Goal: Go to known website: Go to known website

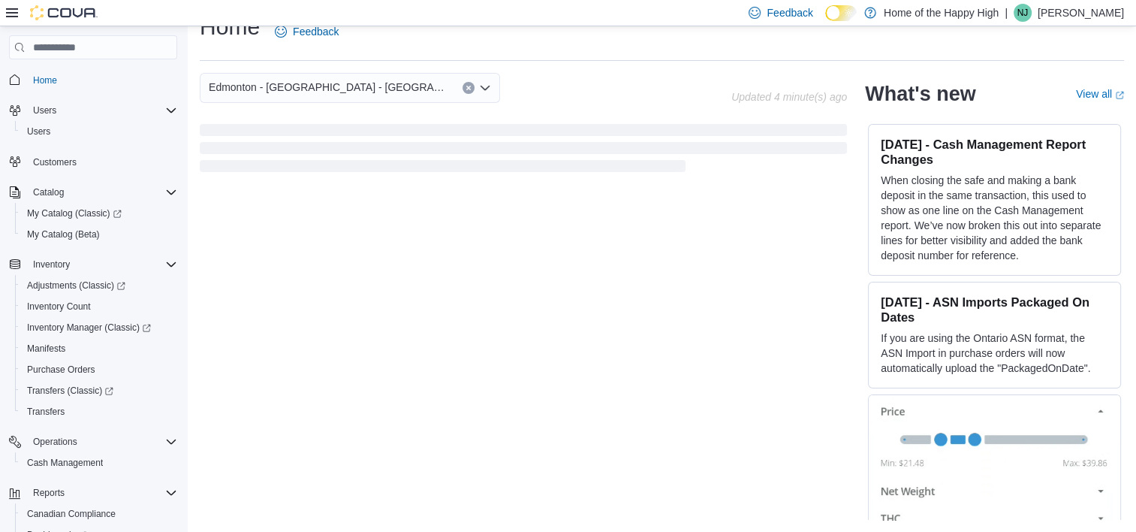
scroll to position [53, 0]
